Goal: Transaction & Acquisition: Purchase product/service

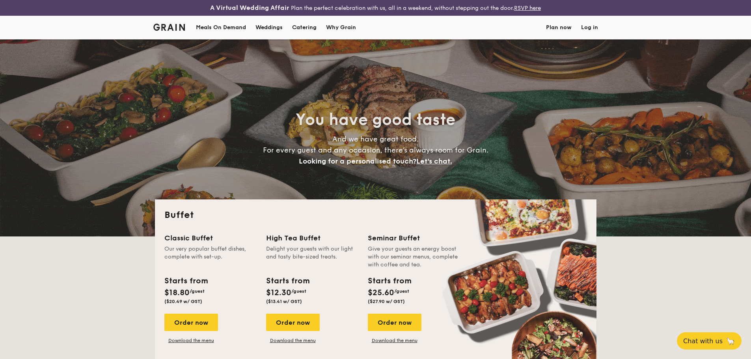
select select
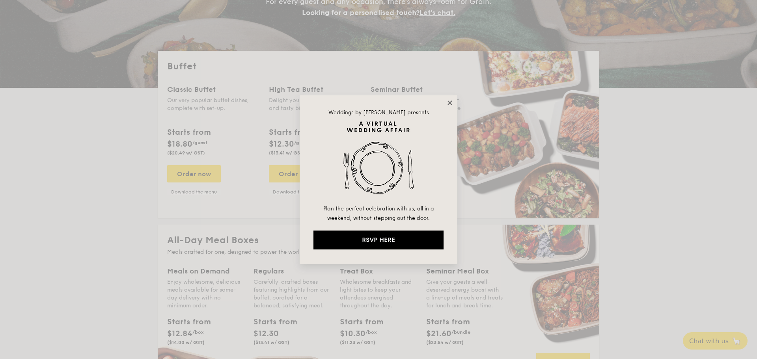
click at [450, 104] on icon at bounding box center [450, 103] width 4 height 4
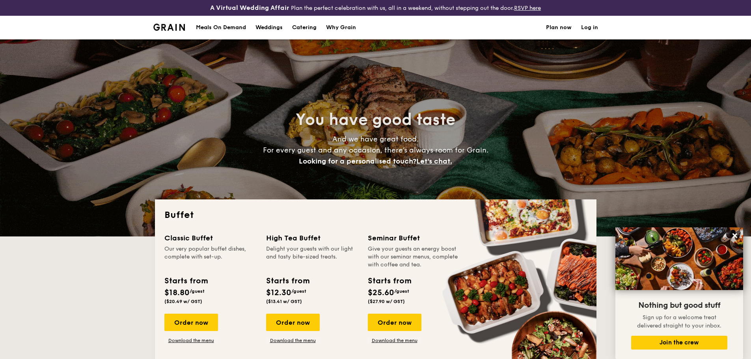
click at [230, 29] on div "Meals On Demand" at bounding box center [221, 28] width 50 height 24
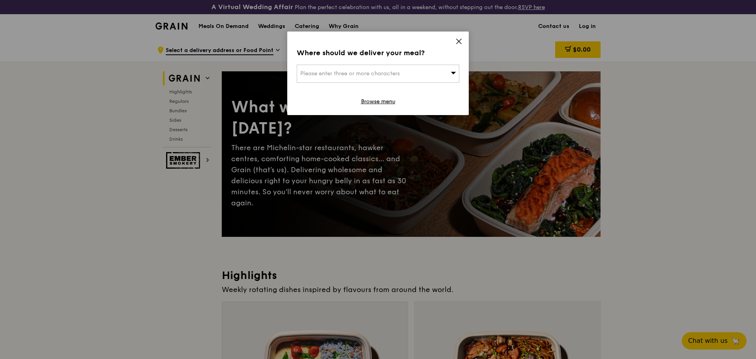
click at [457, 41] on icon at bounding box center [458, 41] width 7 height 7
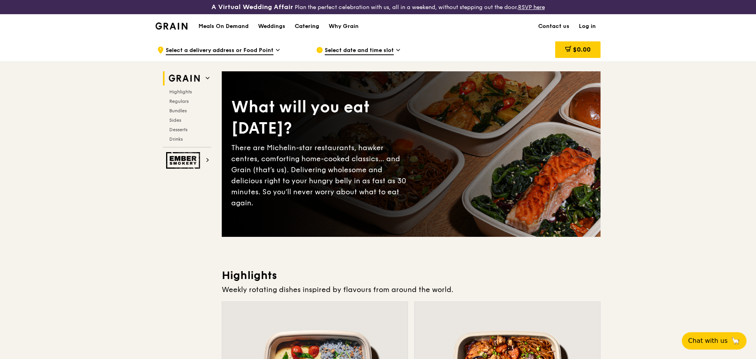
click at [309, 28] on div "Catering" at bounding box center [307, 27] width 24 height 24
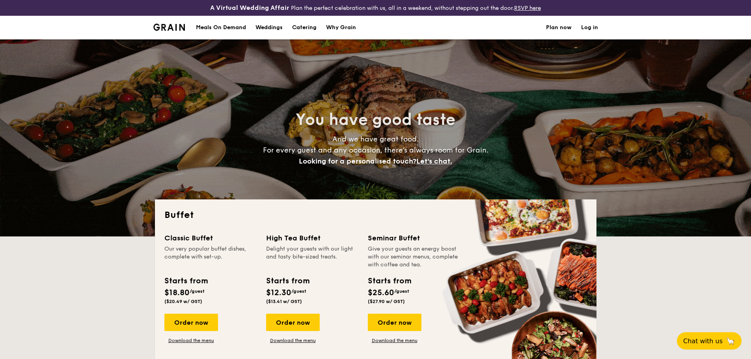
select select
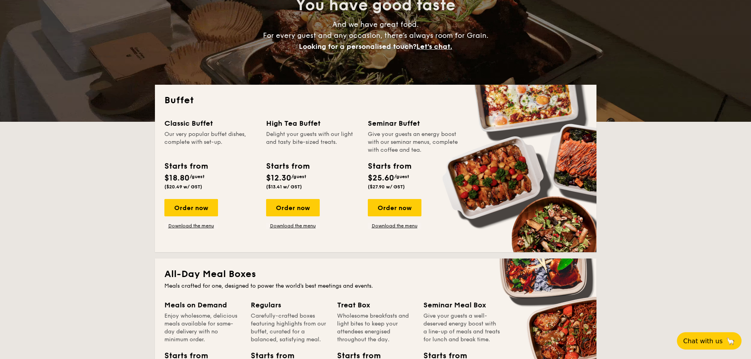
scroll to position [116, 0]
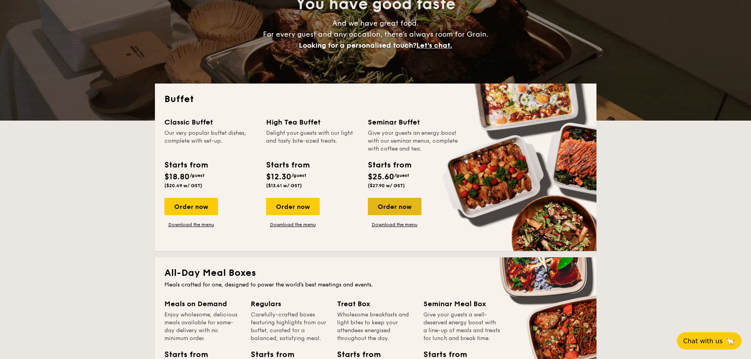
click at [399, 211] on div "Order now" at bounding box center [395, 206] width 54 height 17
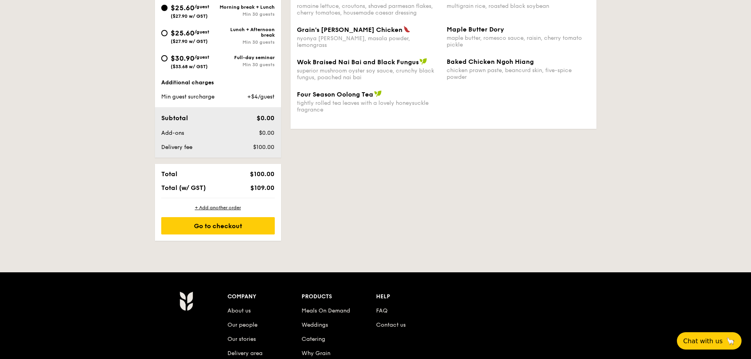
scroll to position [351, 0]
select select
